Goal: Transaction & Acquisition: Purchase product/service

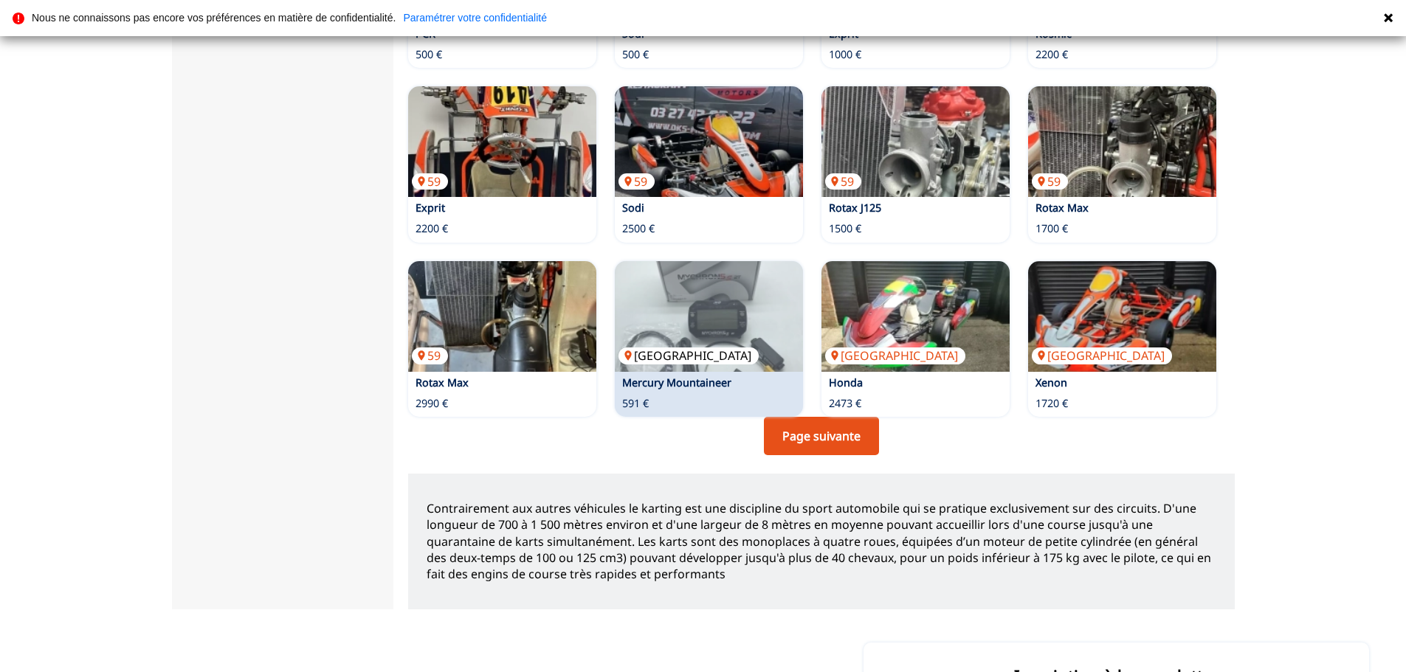
scroll to position [1033, 0]
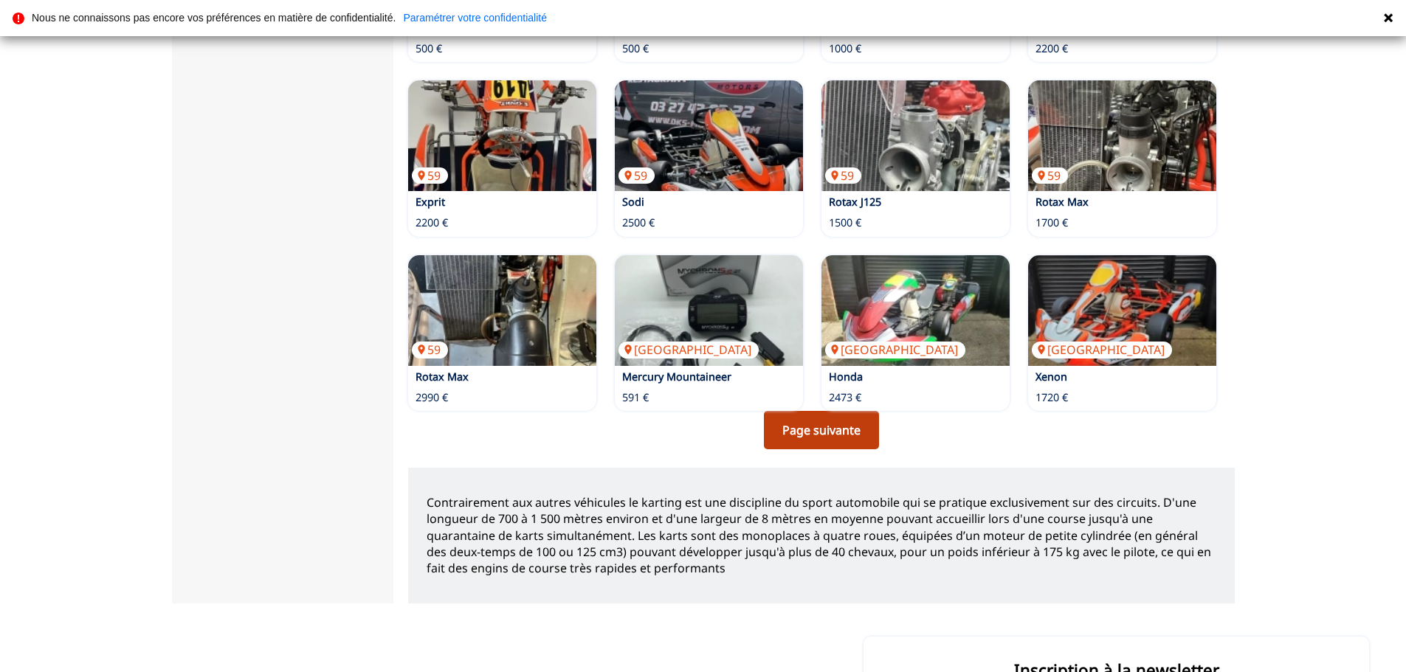
click at [839, 414] on link "Page suivante" at bounding box center [821, 430] width 115 height 38
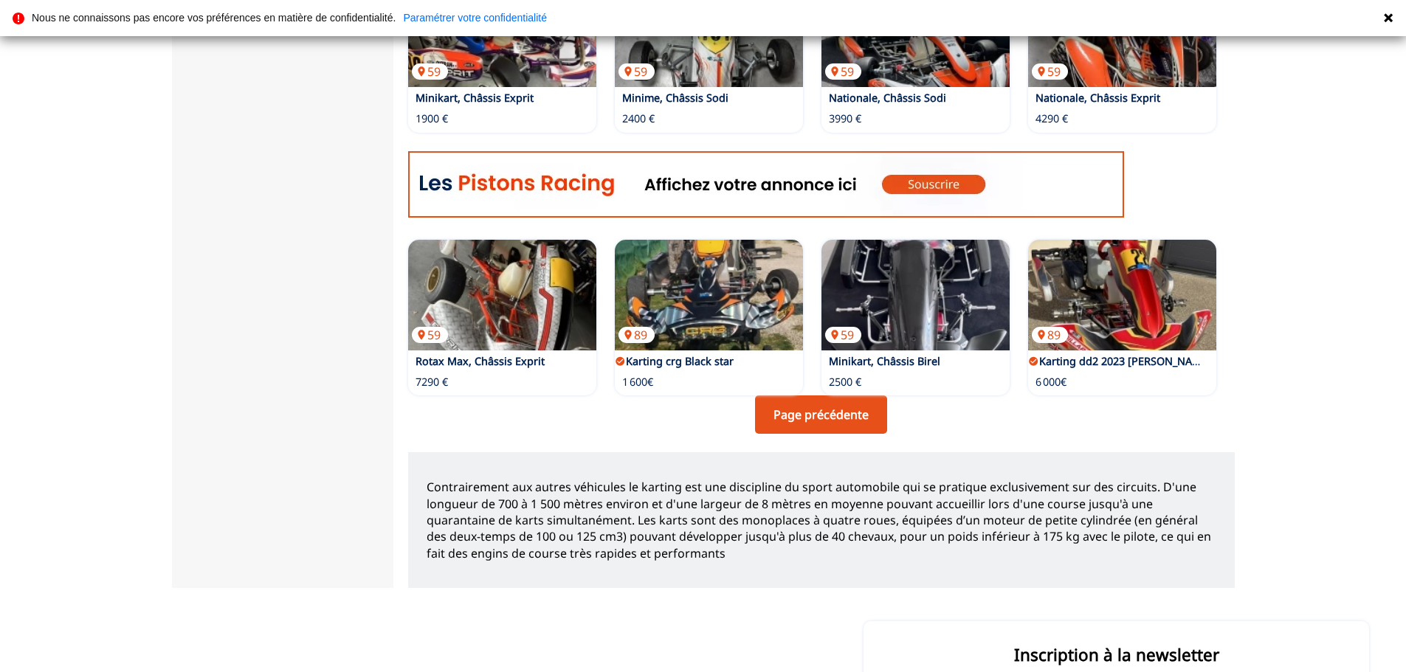
scroll to position [738, 0]
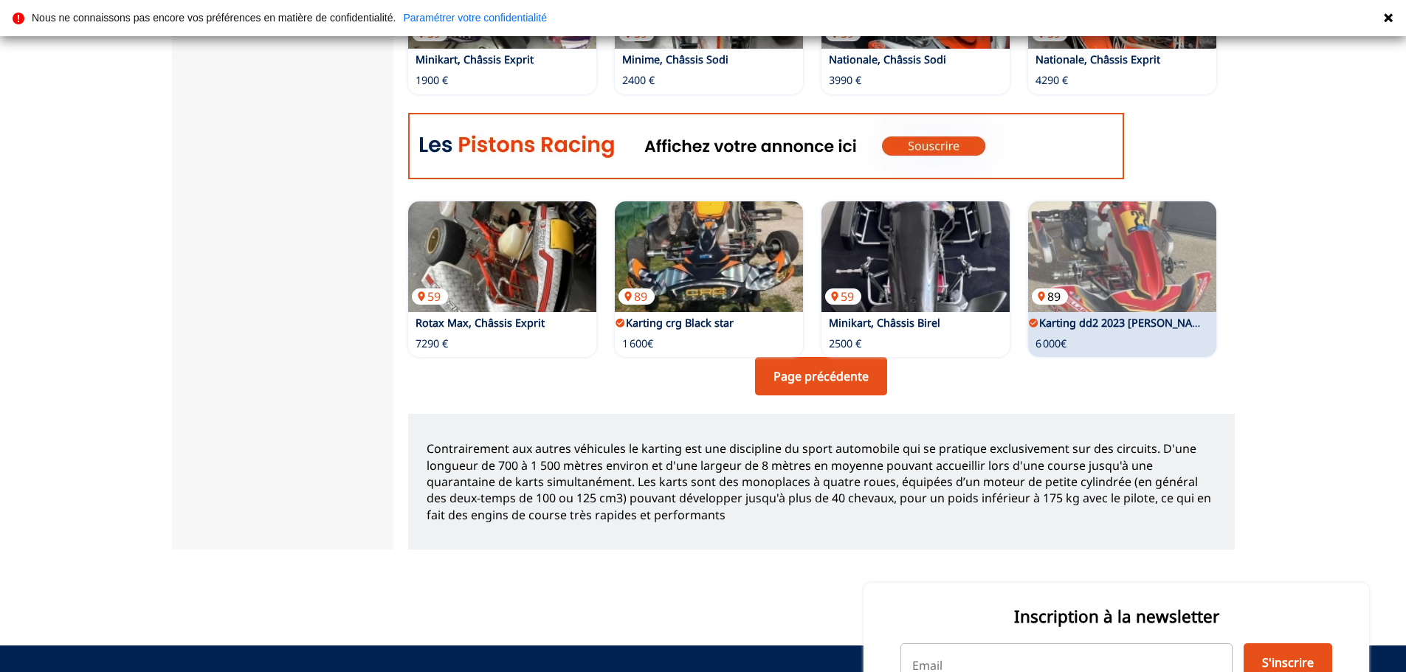
click at [1102, 257] on img at bounding box center [1122, 257] width 188 height 111
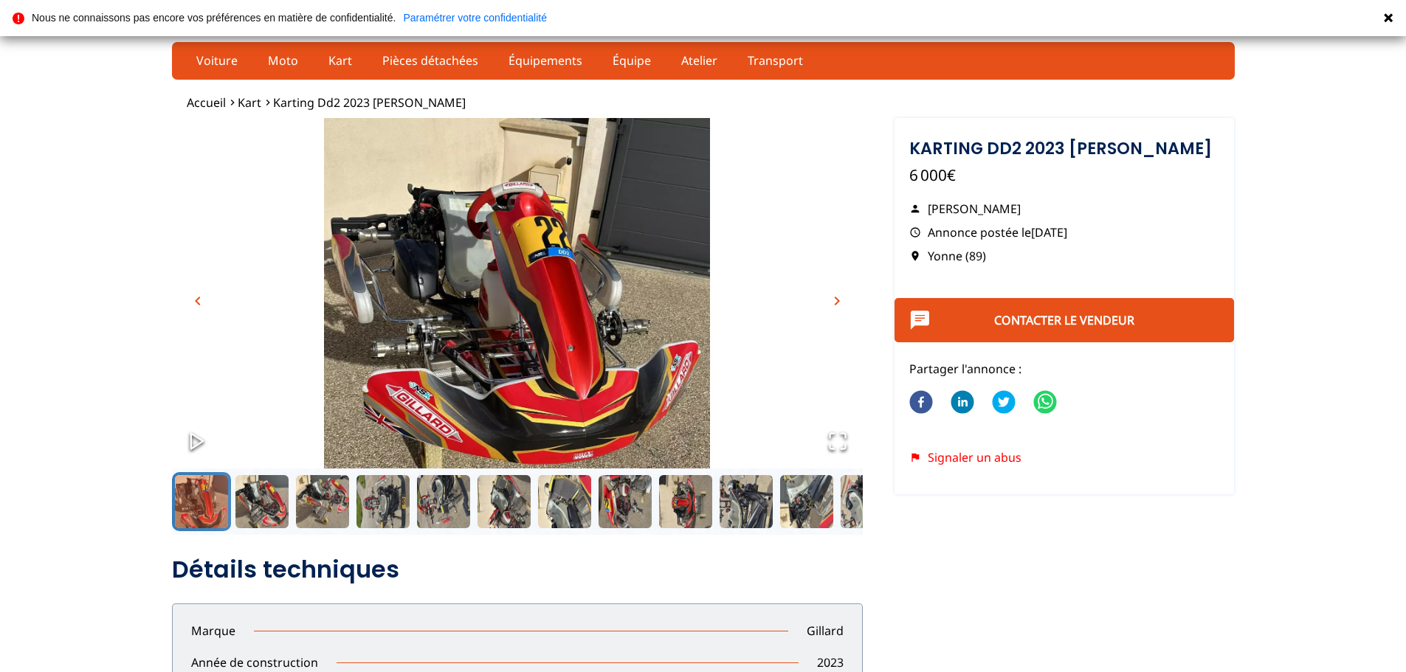
click at [419, 244] on img "Go to Slide 1" at bounding box center [517, 310] width 691 height 384
click at [300, 504] on button "Go to Slide 3" at bounding box center [322, 501] width 59 height 59
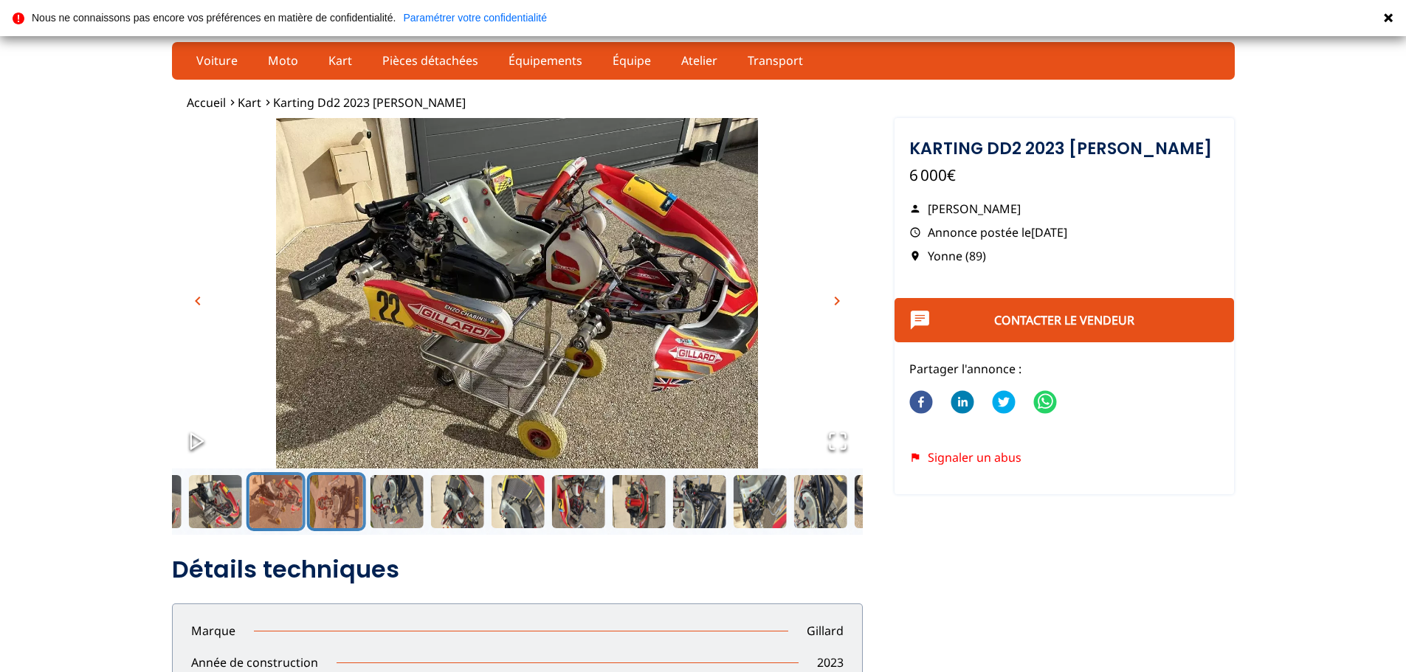
click at [359, 488] on button "Go to Slide 4" at bounding box center [335, 501] width 59 height 59
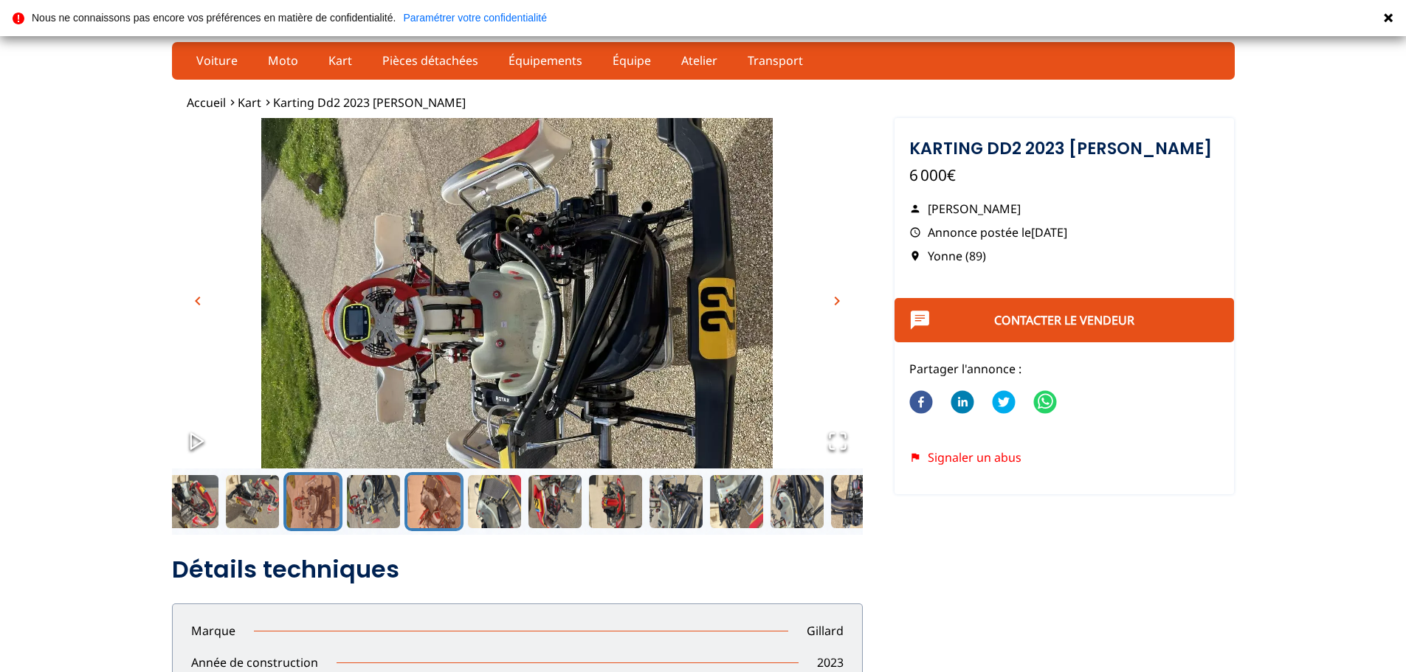
click at [407, 490] on button "Go to Slide 6" at bounding box center [434, 501] width 59 height 59
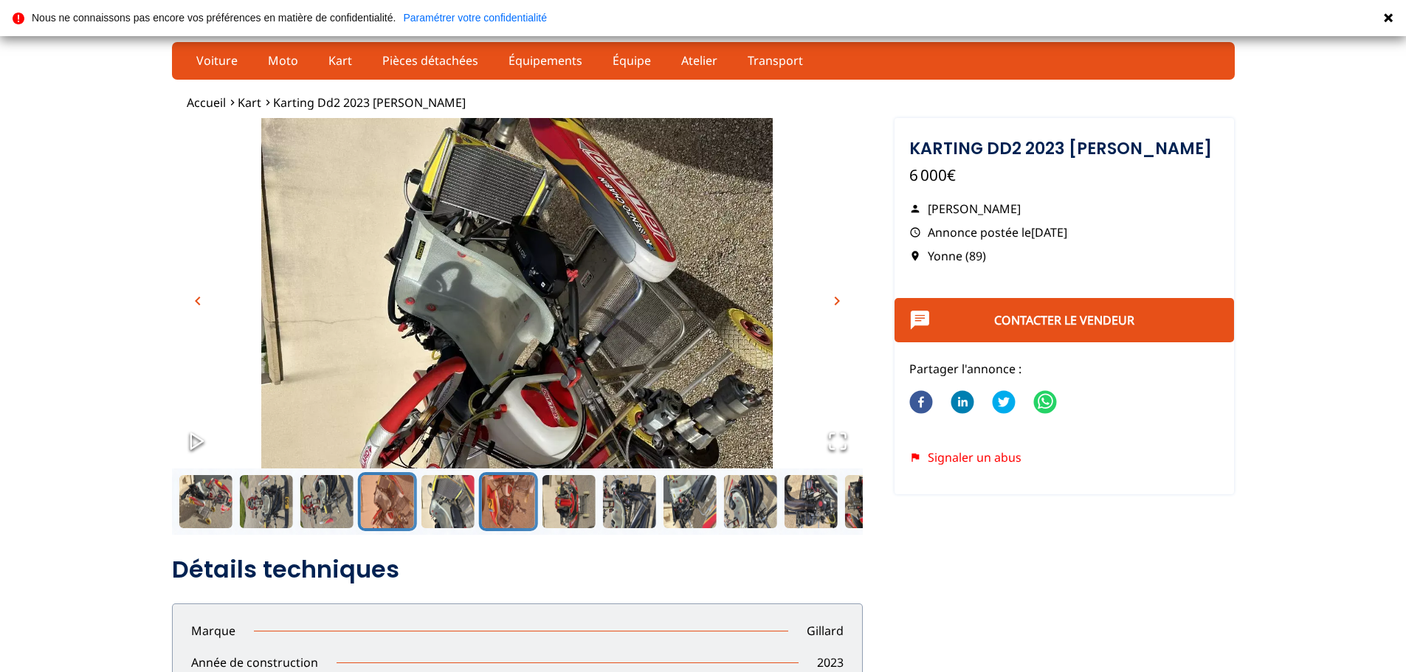
click at [514, 492] on button "Go to Slide 8" at bounding box center [507, 501] width 59 height 59
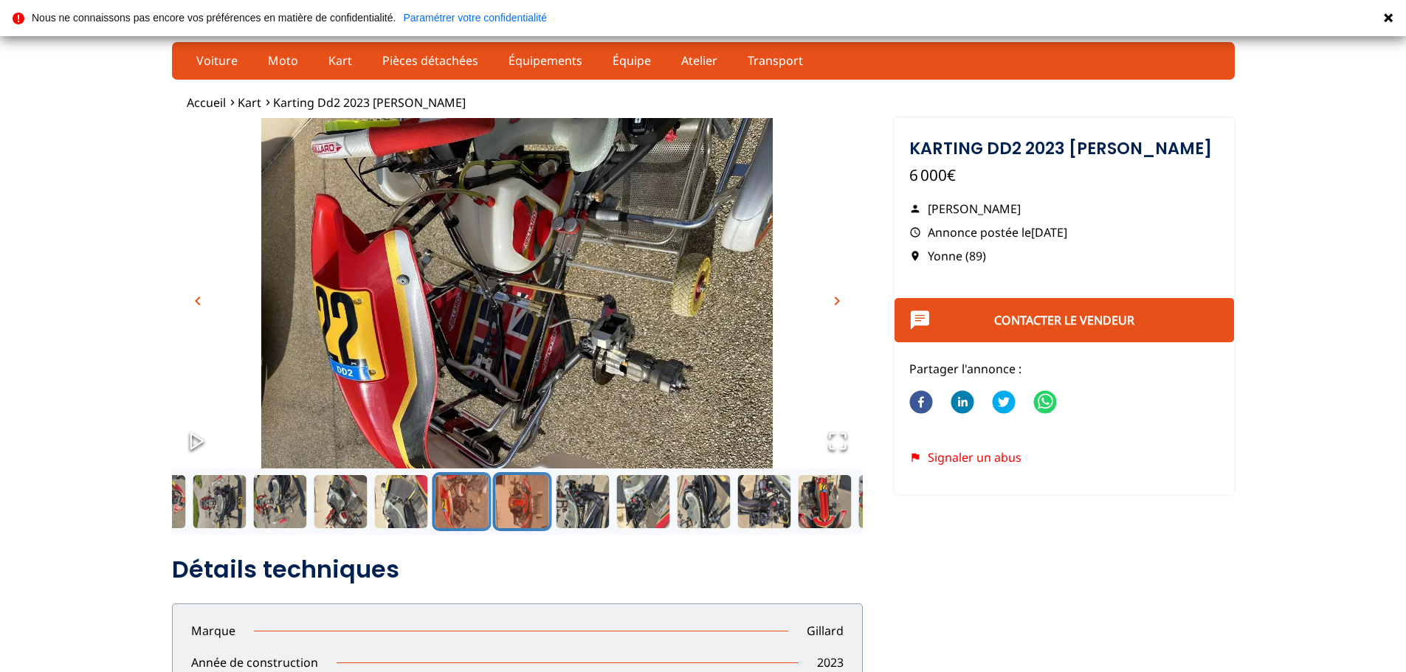
click at [546, 502] on button "Go to Slide 9" at bounding box center [521, 501] width 59 height 59
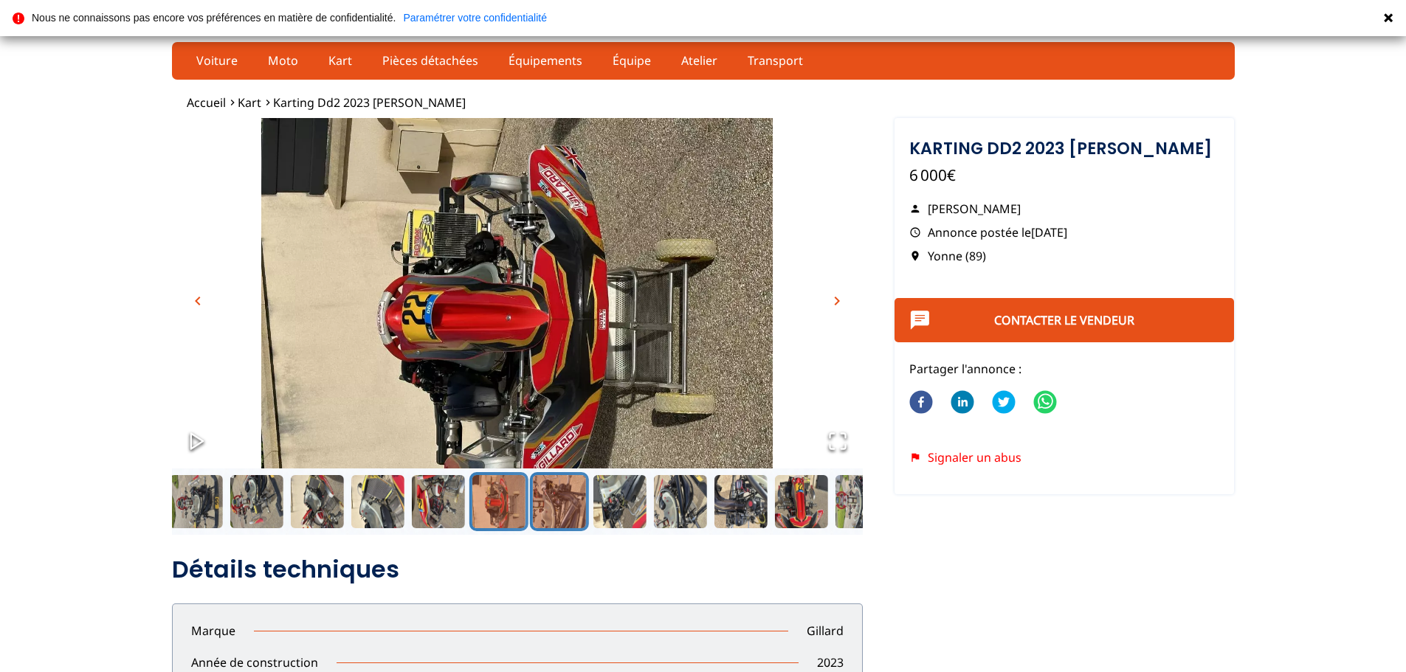
click at [585, 503] on button "Go to Slide 10" at bounding box center [558, 501] width 59 height 59
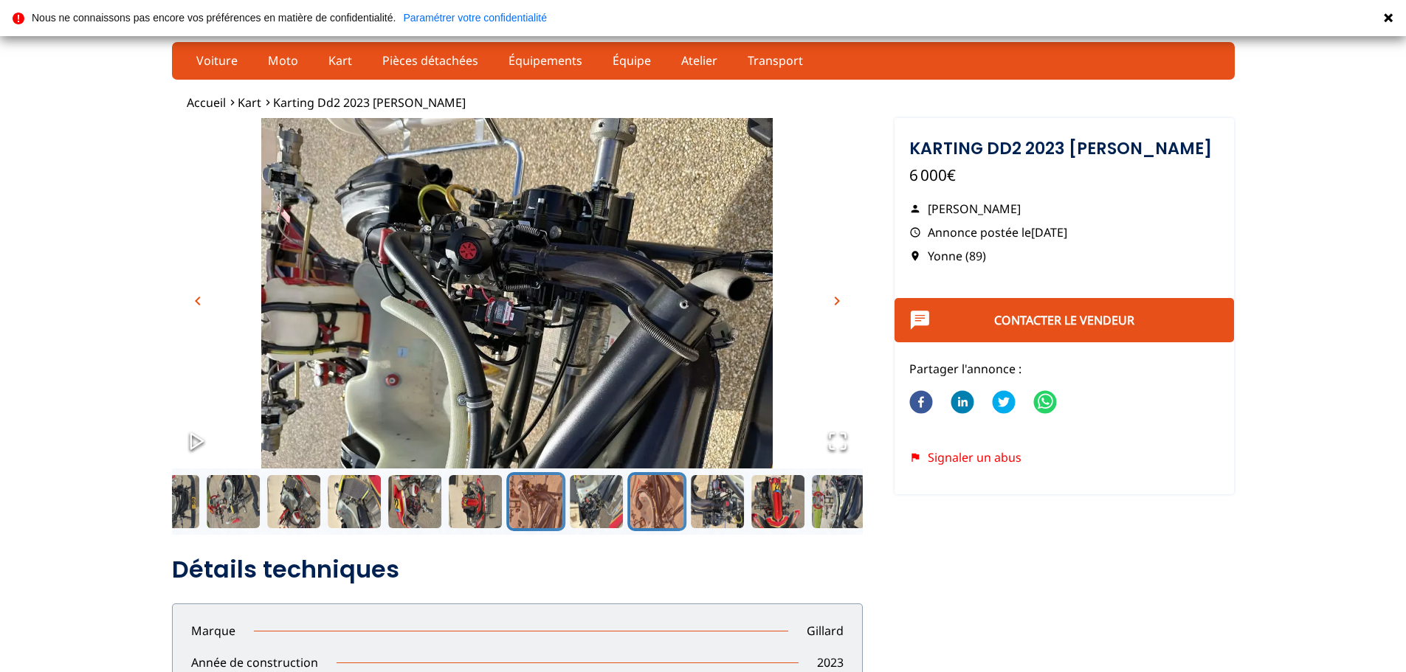
click at [661, 514] on button "Go to Slide 12" at bounding box center [656, 501] width 59 height 59
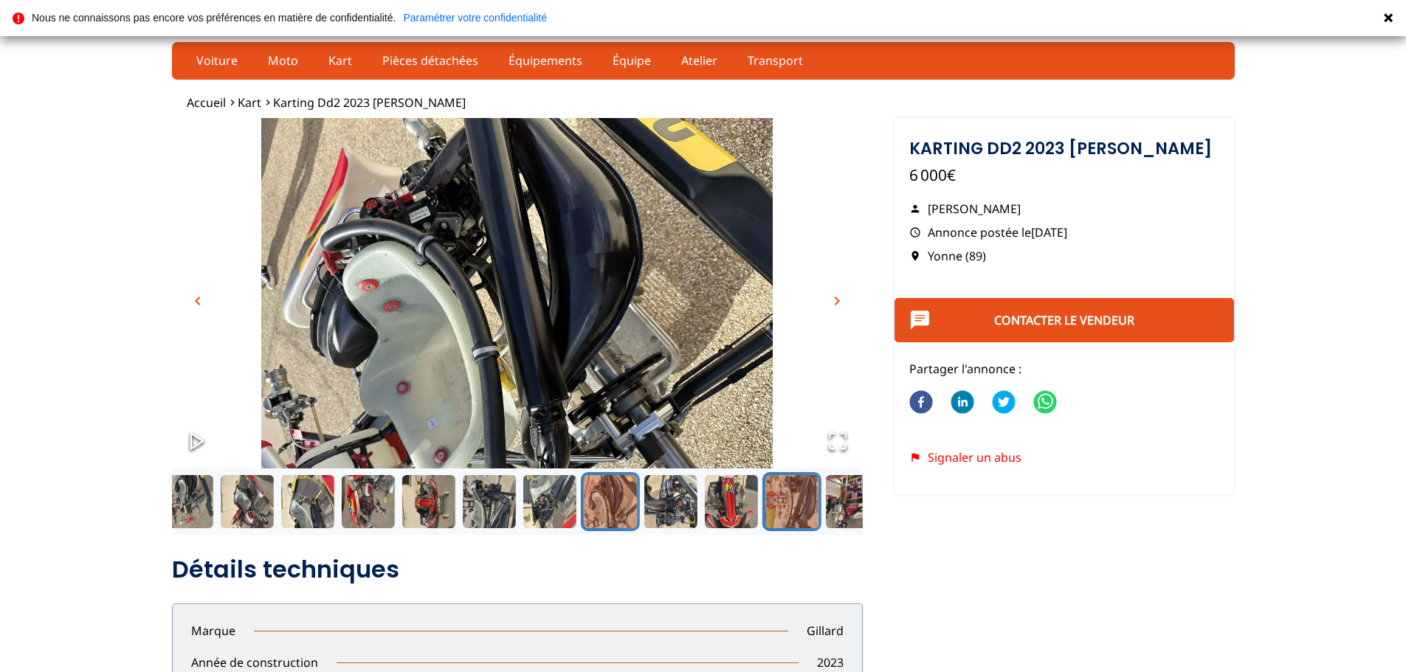
click at [796, 506] on button "Go to Slide 15" at bounding box center [791, 501] width 59 height 59
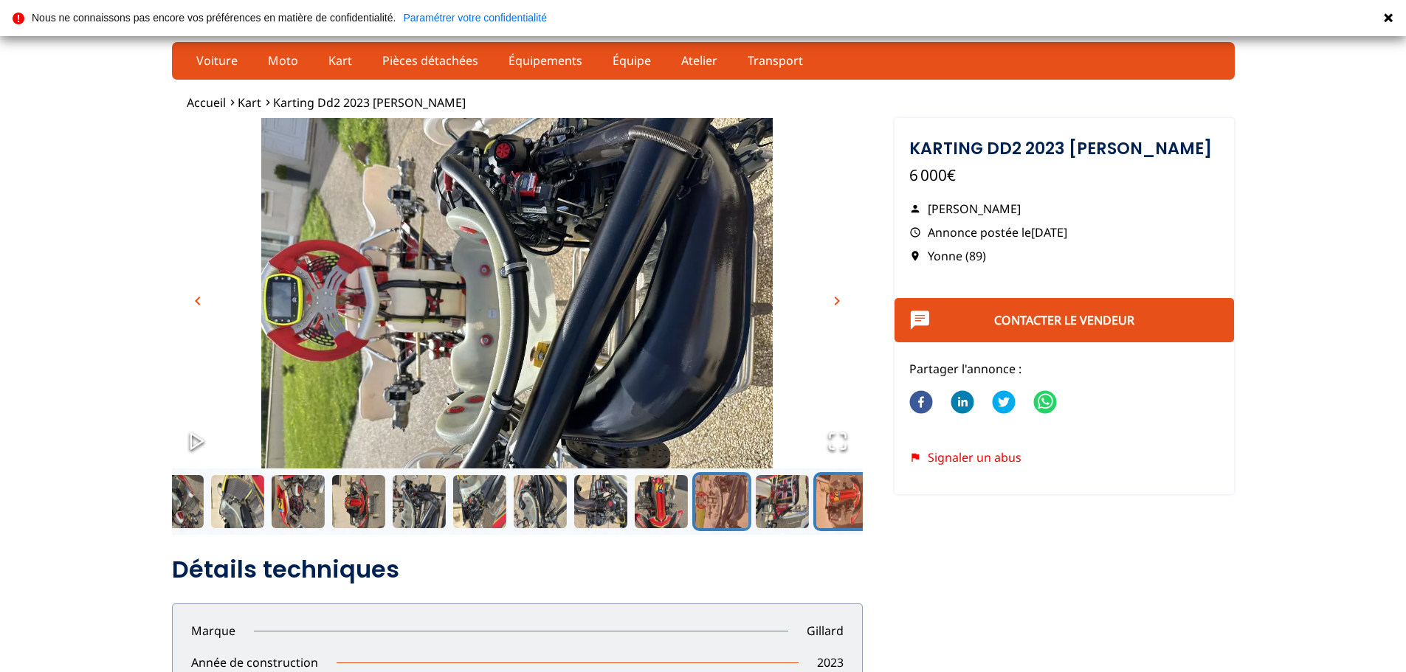
click at [821, 509] on button "Go to Slide 17" at bounding box center [842, 501] width 59 height 59
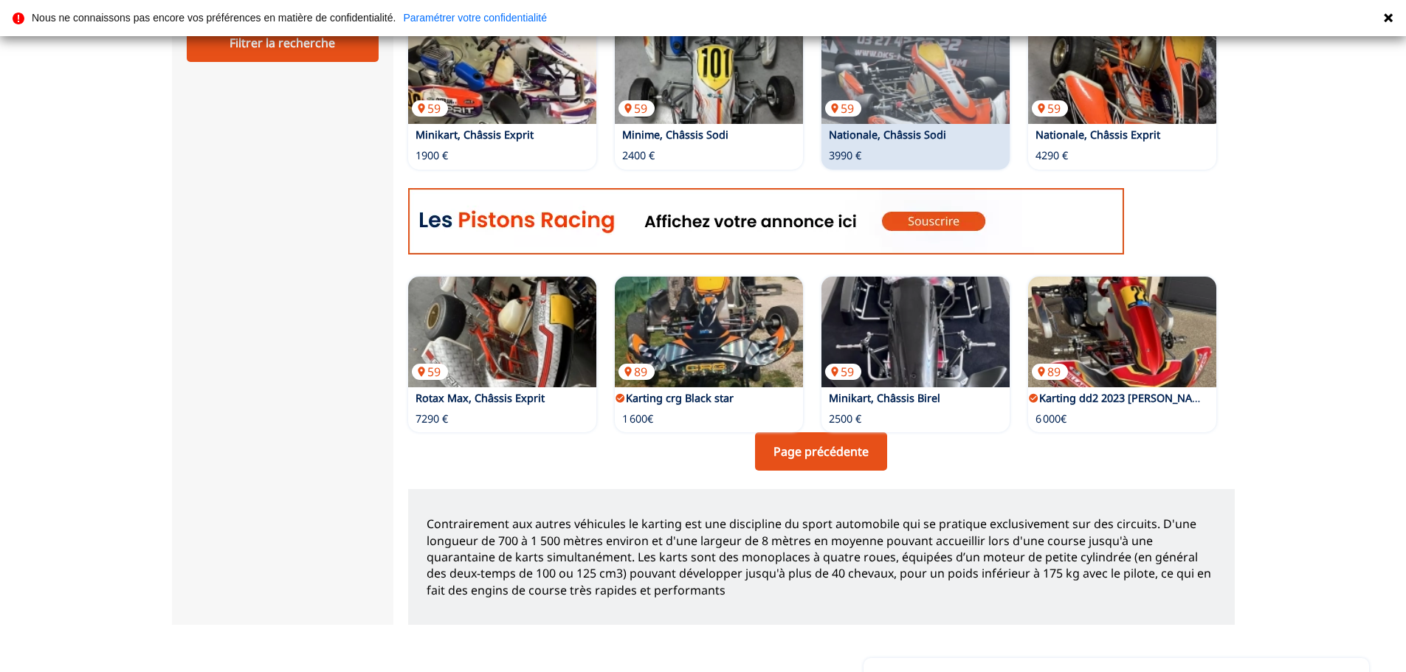
scroll to position [591, 0]
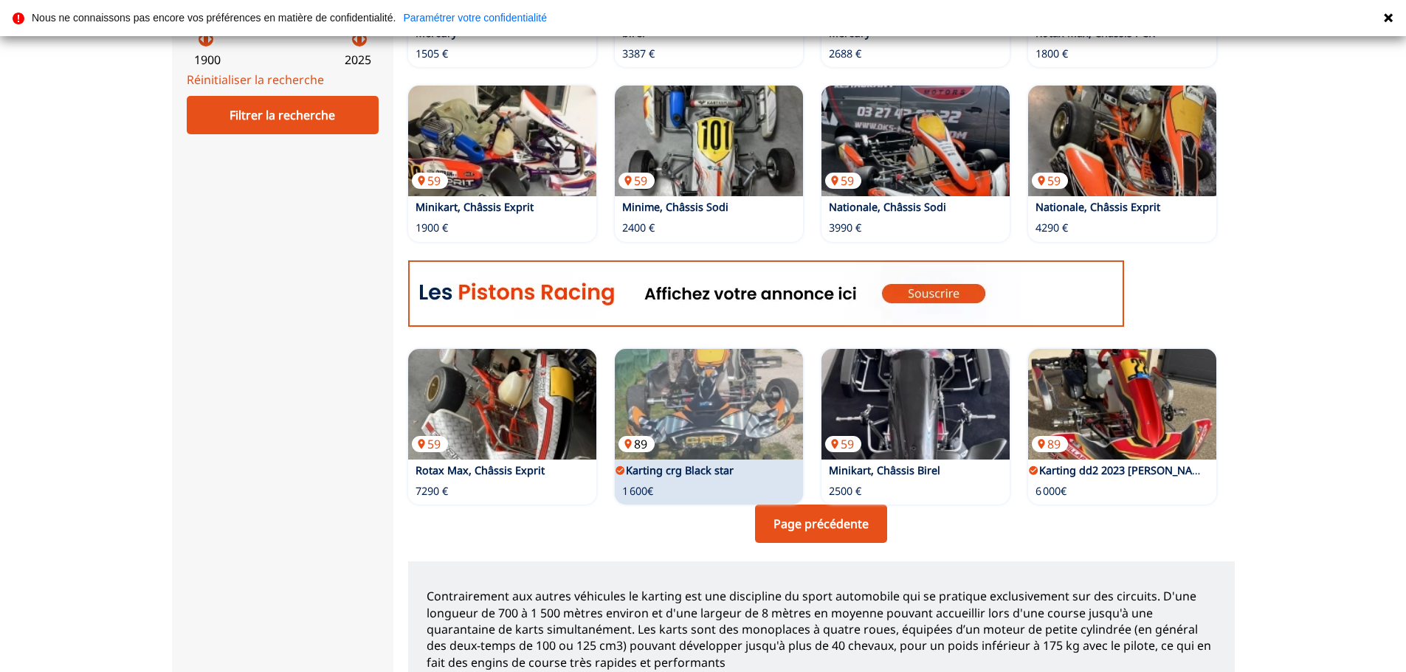
click at [758, 410] on img at bounding box center [709, 404] width 188 height 111
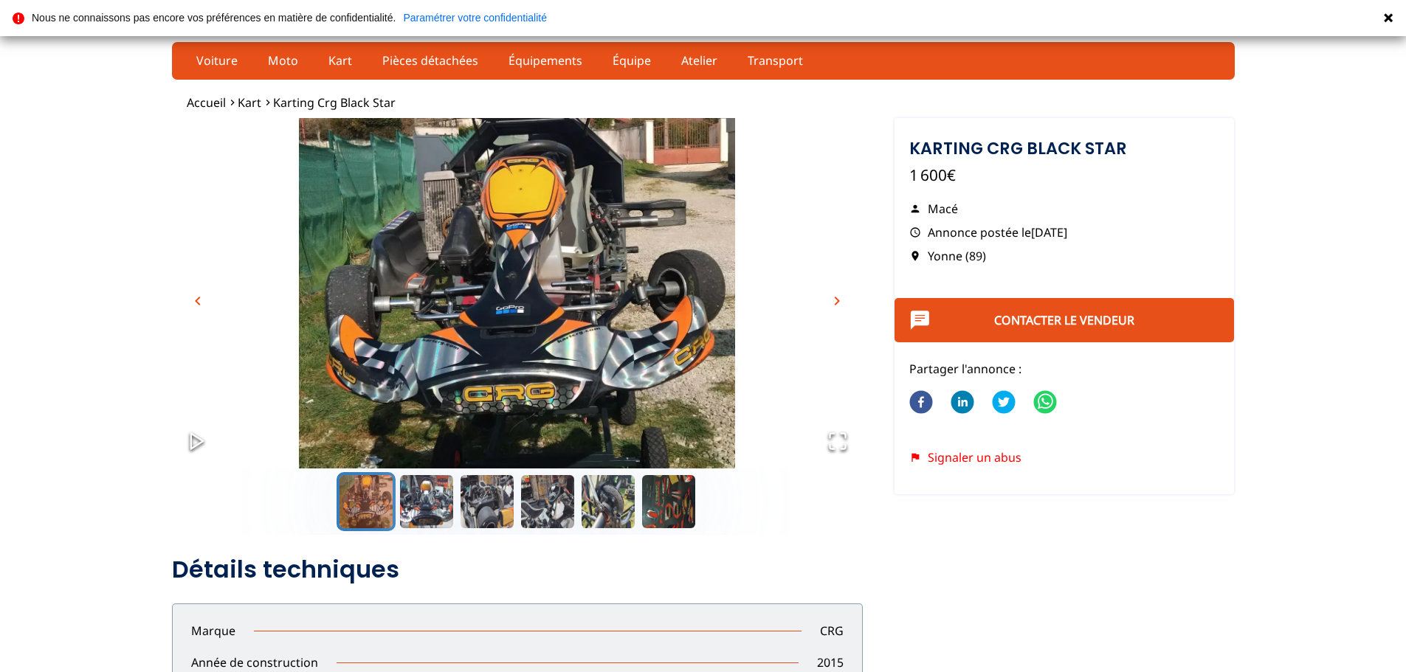
click at [835, 301] on span "chevron_right" at bounding box center [837, 301] width 18 height 18
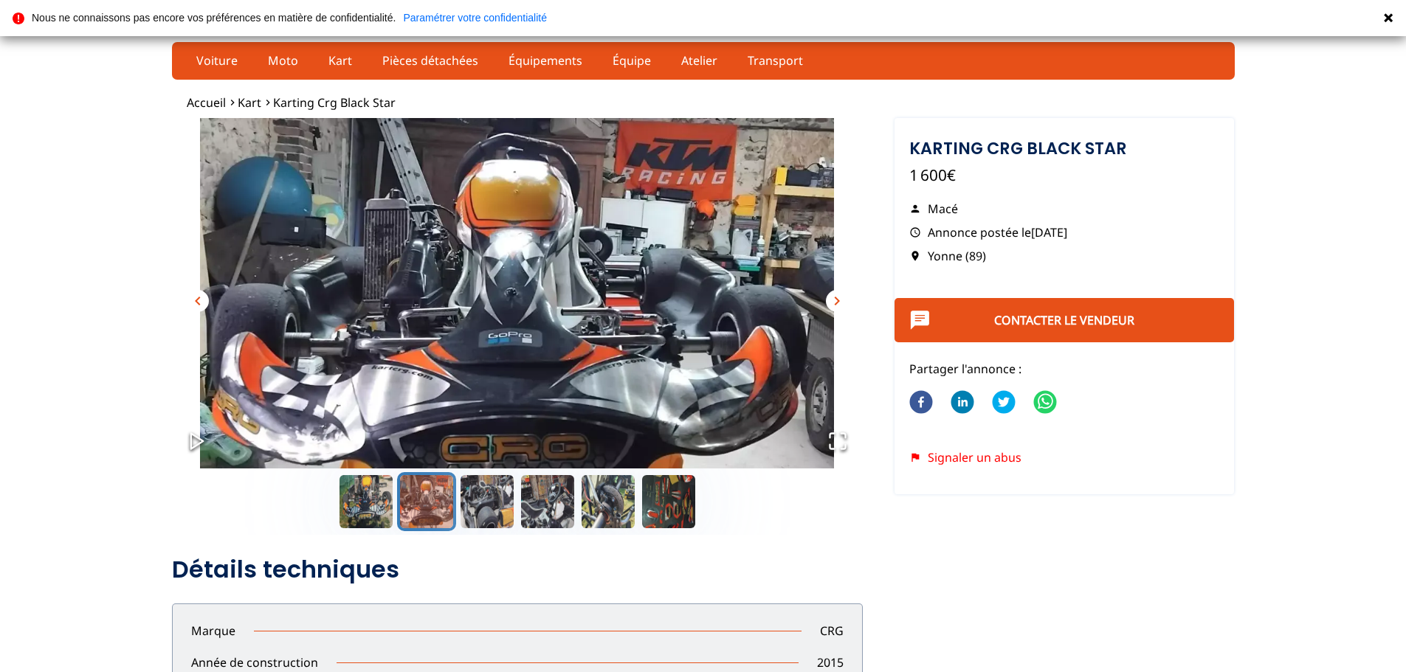
click at [835, 301] on span "chevron_right" at bounding box center [837, 301] width 18 height 18
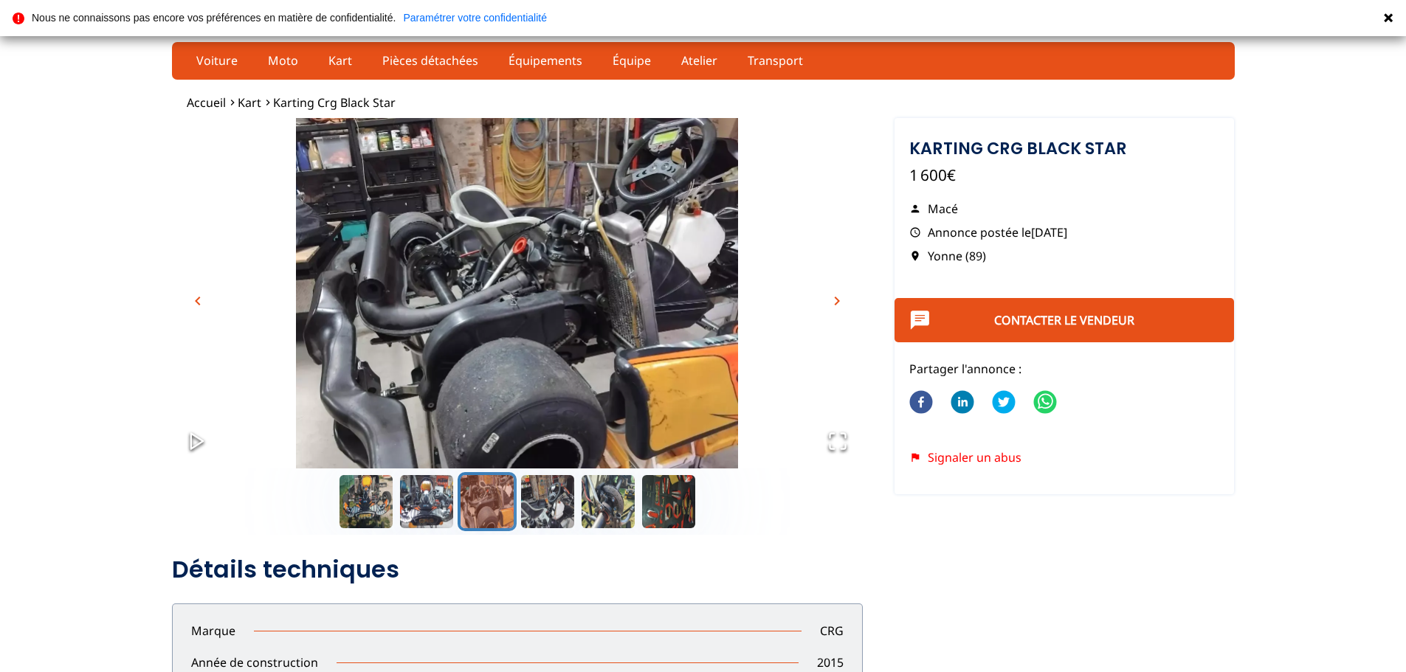
click at [836, 301] on span "chevron_right" at bounding box center [837, 301] width 18 height 18
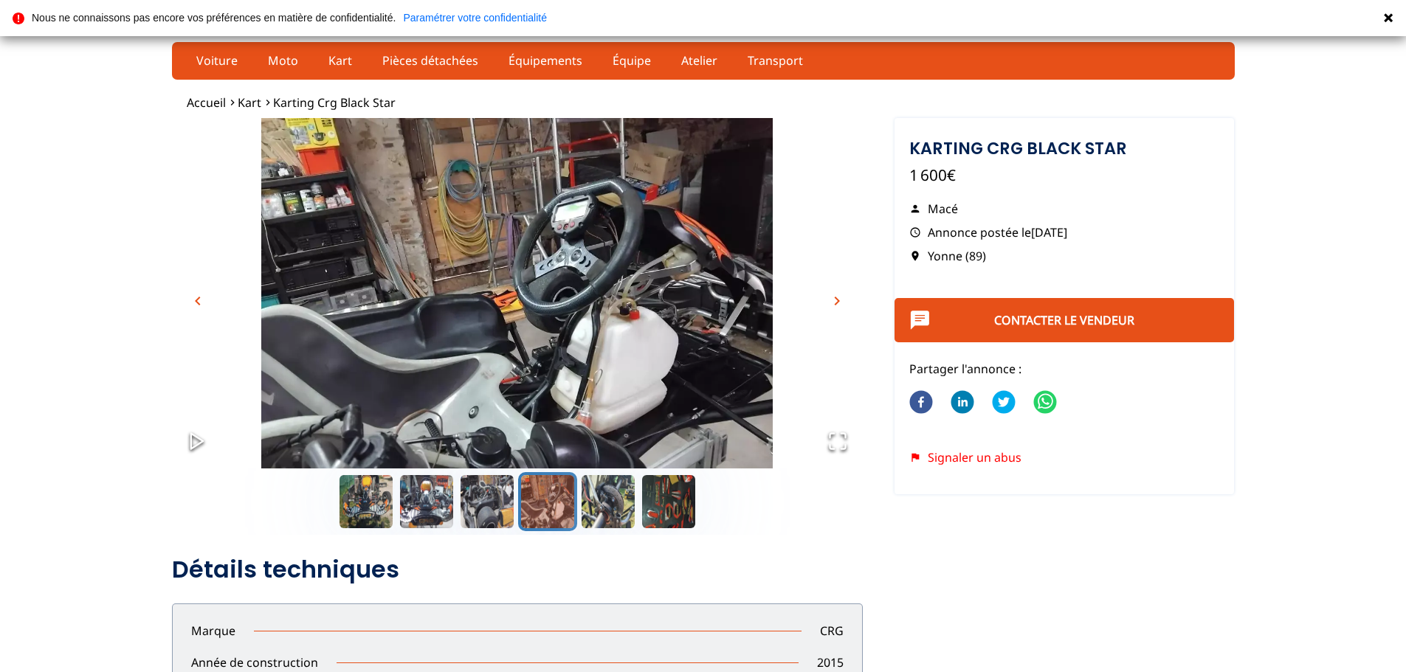
click at [836, 301] on span "chevron_right" at bounding box center [837, 301] width 18 height 18
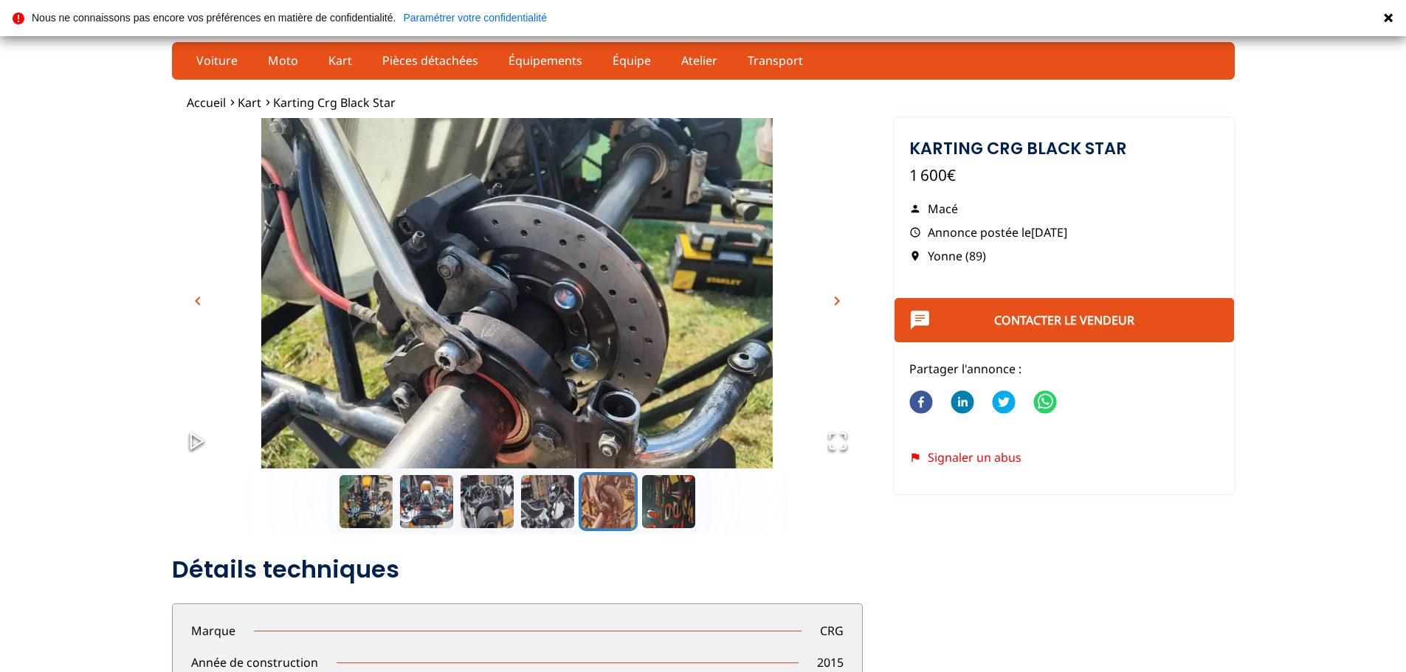
click at [837, 301] on span "chevron_right" at bounding box center [837, 301] width 18 height 18
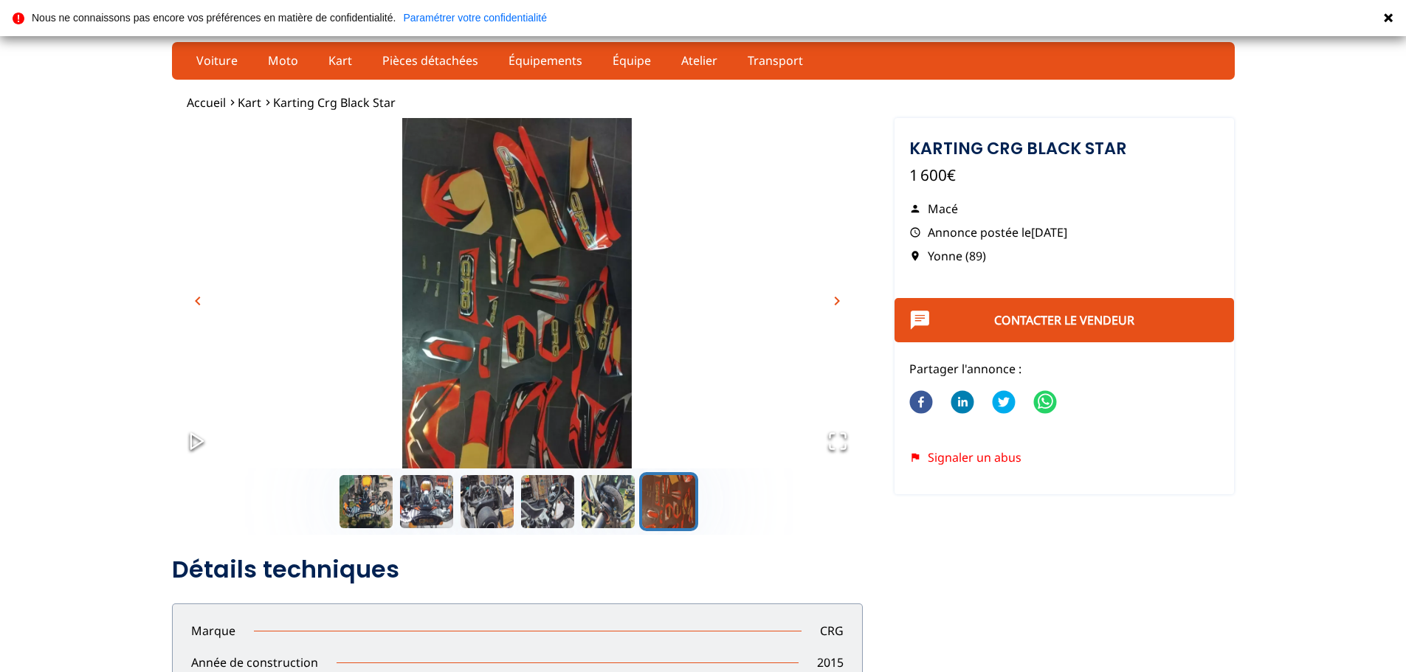
click at [837, 301] on span "chevron_right" at bounding box center [837, 301] width 18 height 18
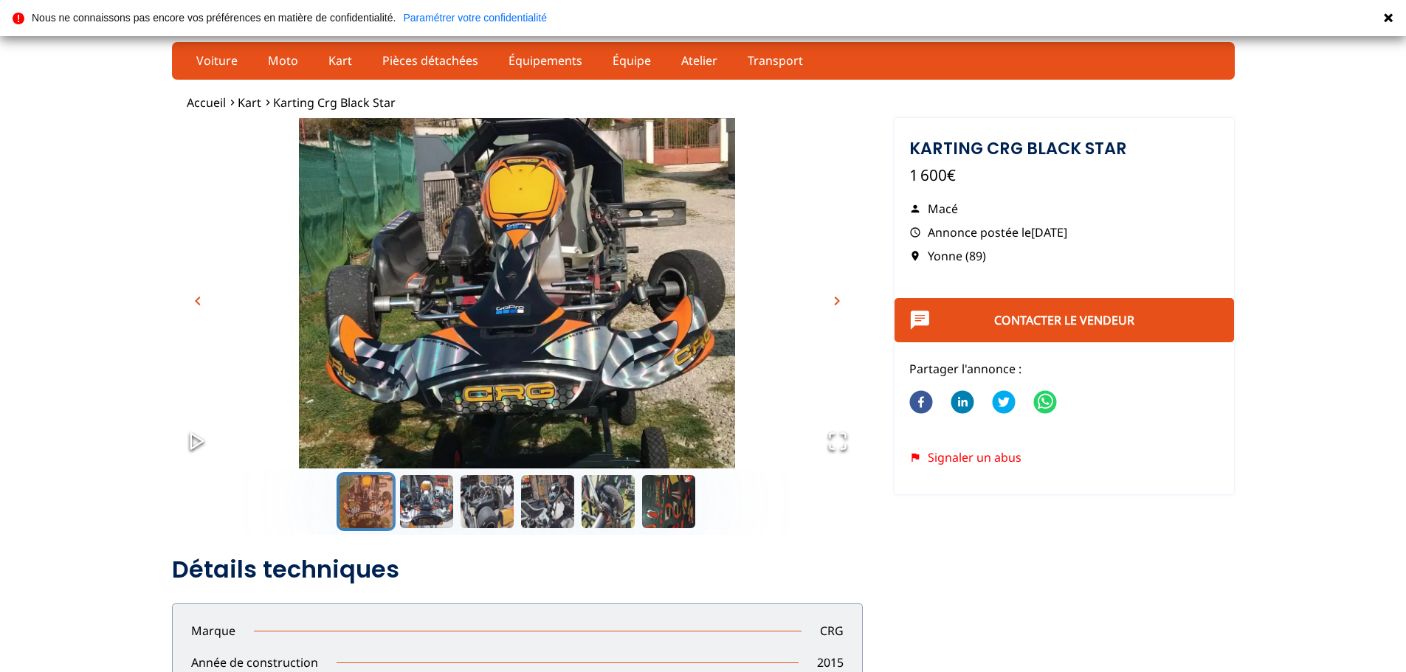
click at [837, 301] on span "chevron_right" at bounding box center [837, 301] width 18 height 18
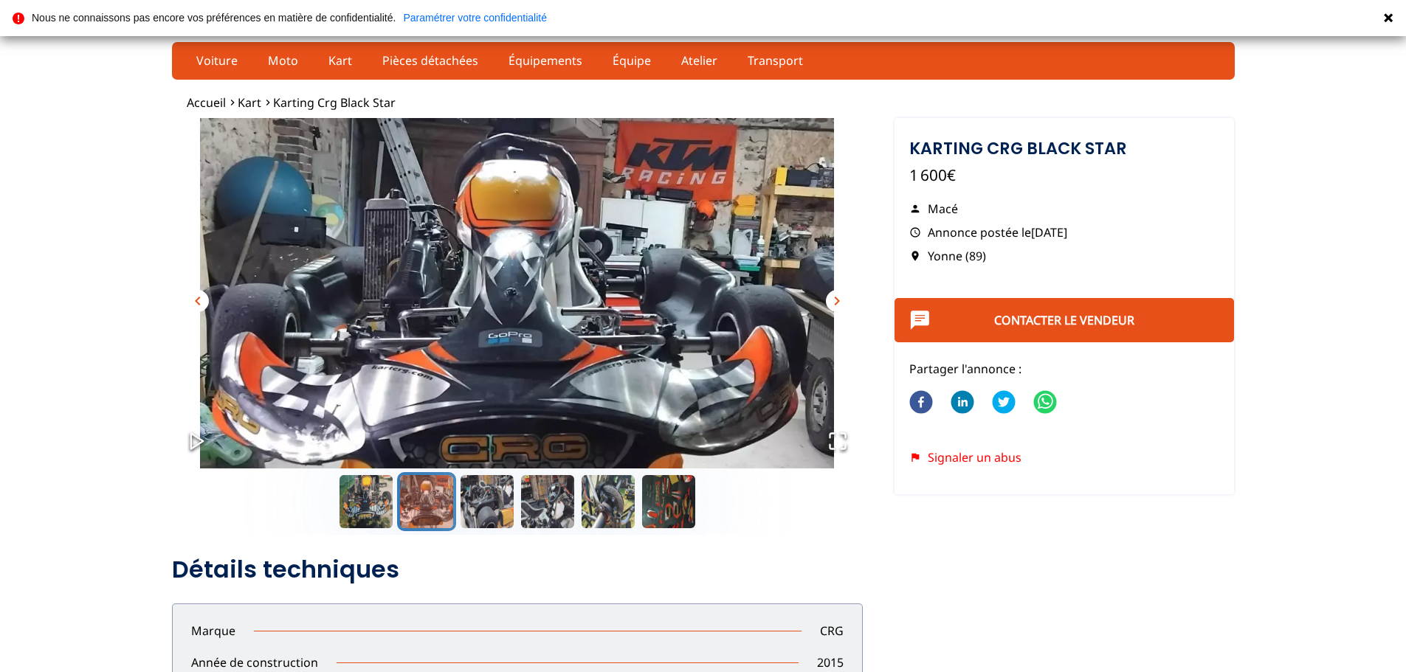
click at [837, 301] on span "chevron_right" at bounding box center [837, 301] width 18 height 18
